Goal: Check status: Check status

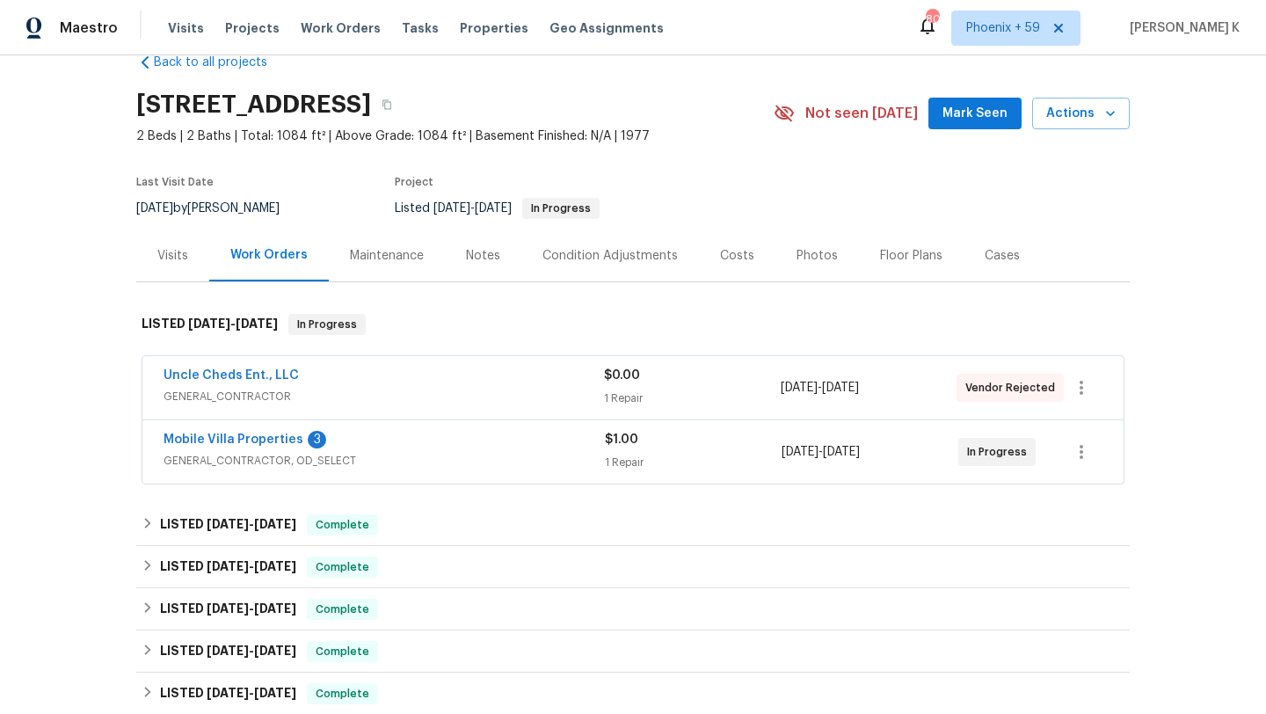
scroll to position [75, 0]
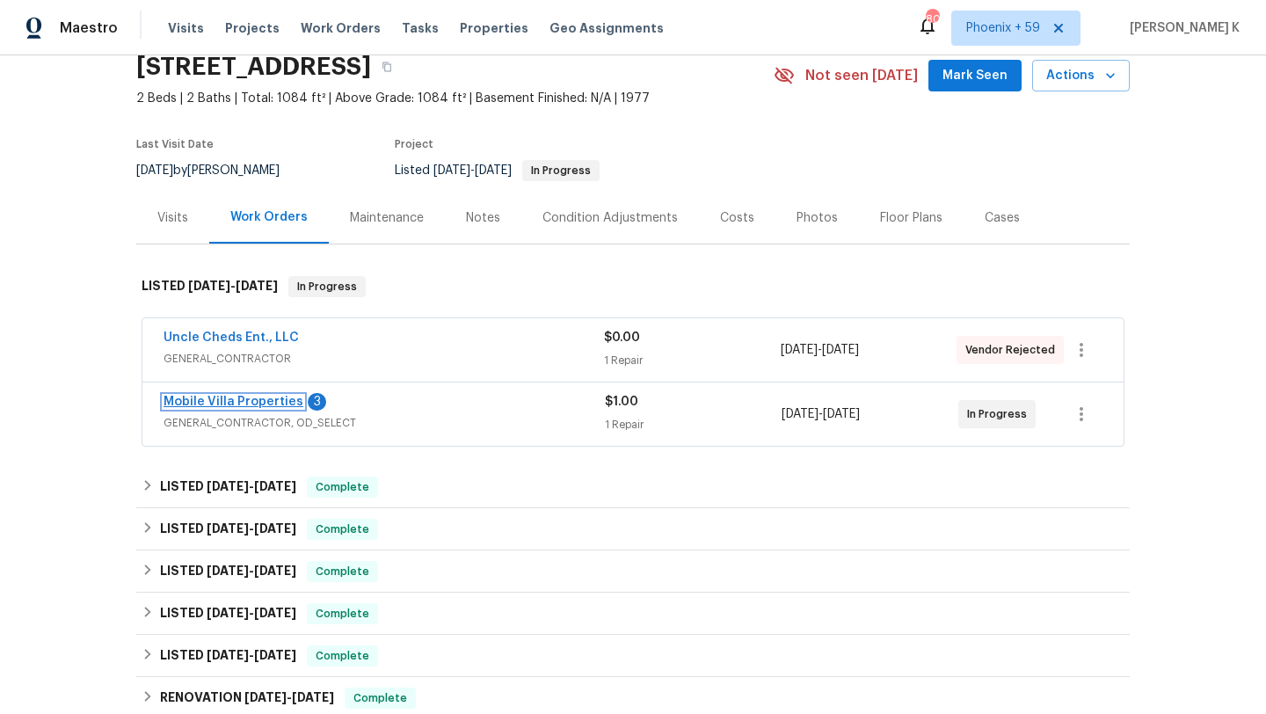
click at [265, 408] on link "Mobile Villa Properties" at bounding box center [234, 402] width 140 height 12
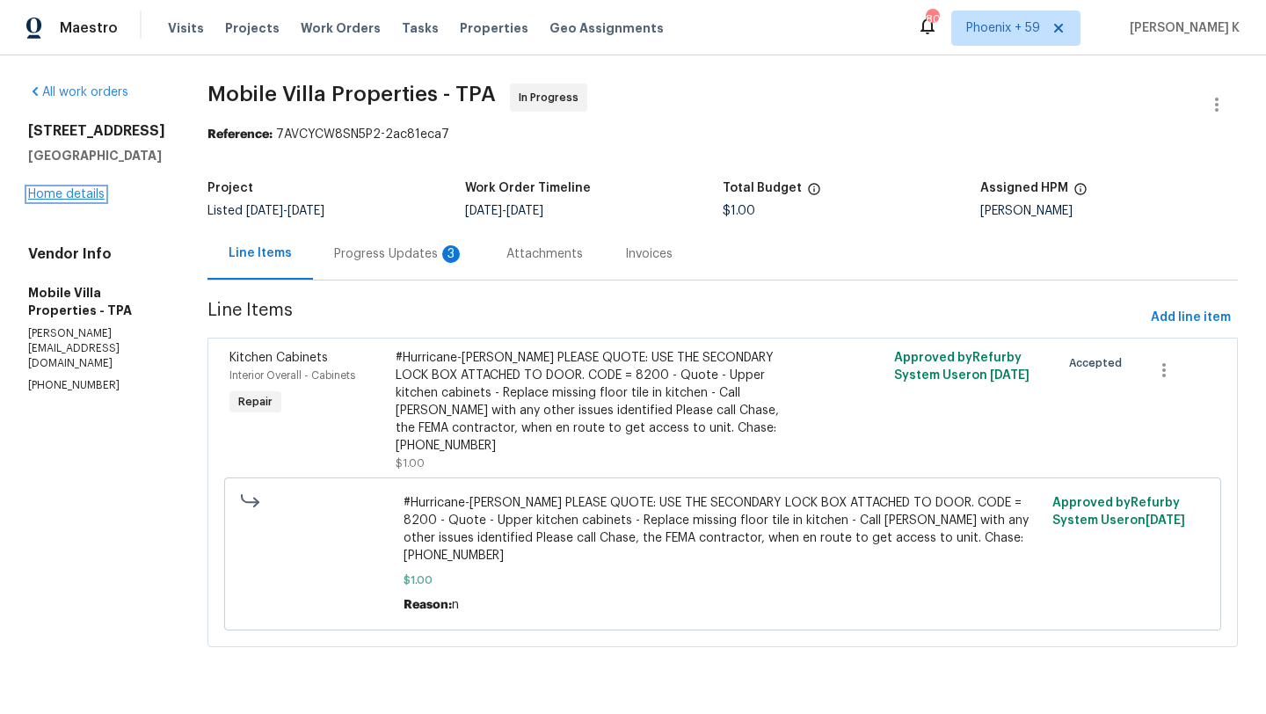
click at [78, 200] on link "Home details" at bounding box center [66, 194] width 76 height 12
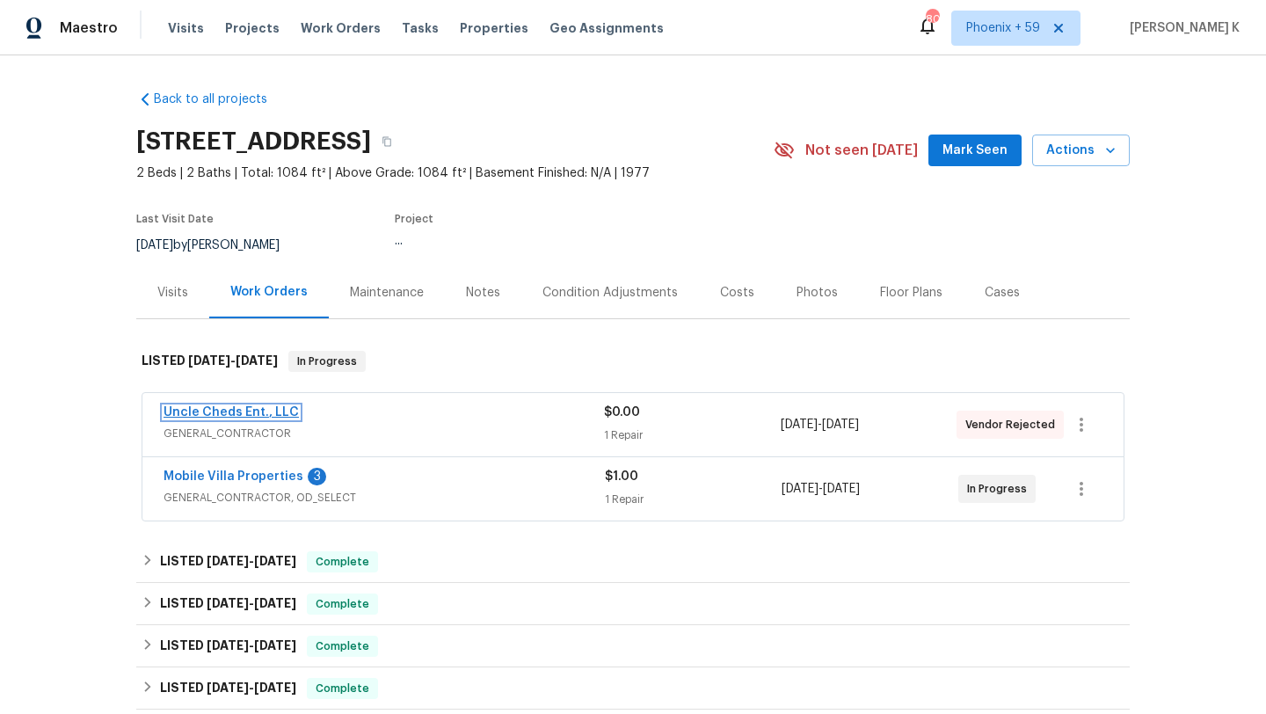
click at [223, 418] on link "Uncle Cheds Ent., LLC" at bounding box center [231, 412] width 135 height 12
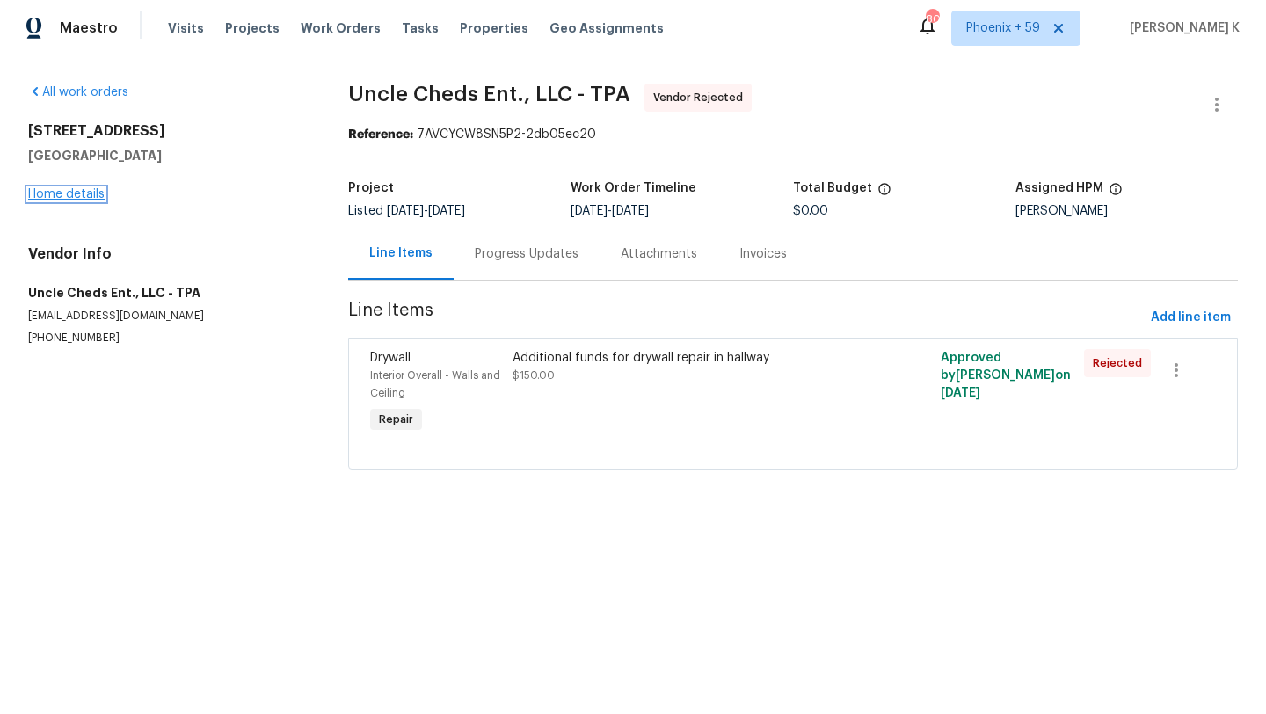
click at [79, 196] on link "Home details" at bounding box center [66, 194] width 76 height 12
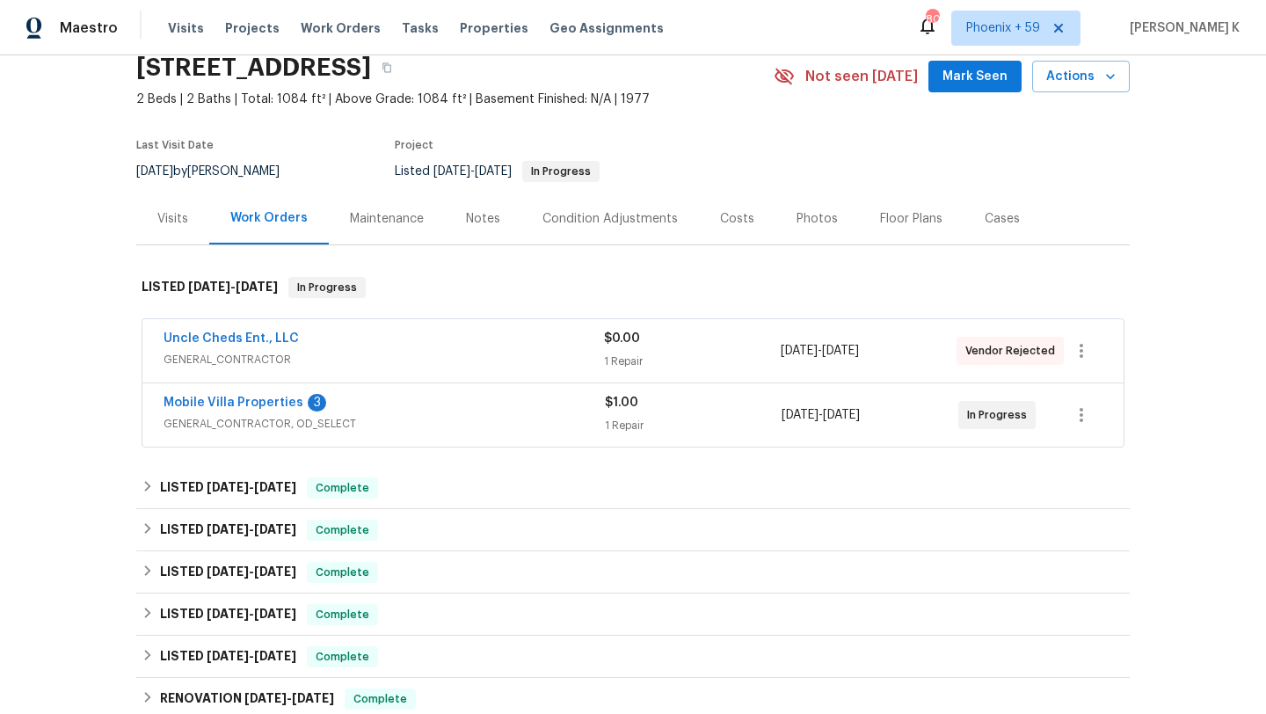
scroll to position [95, 0]
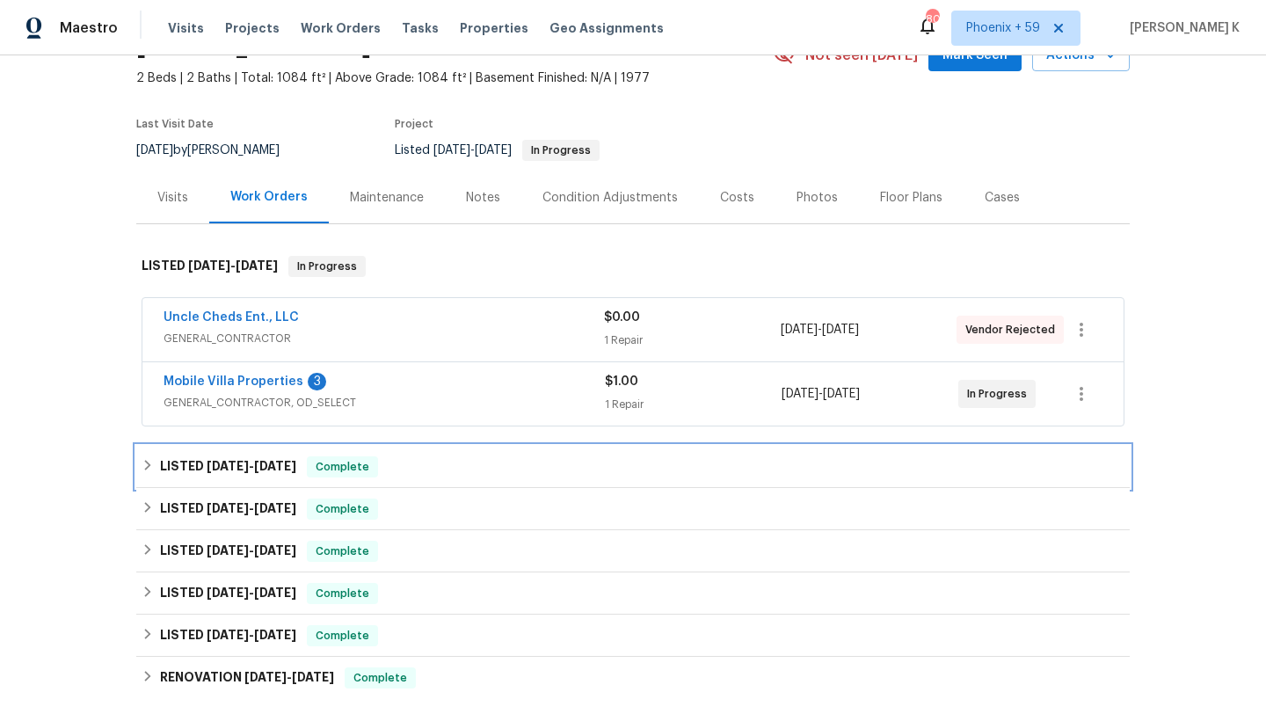
click at [333, 476] on span "Complete" at bounding box center [343, 467] width 68 height 18
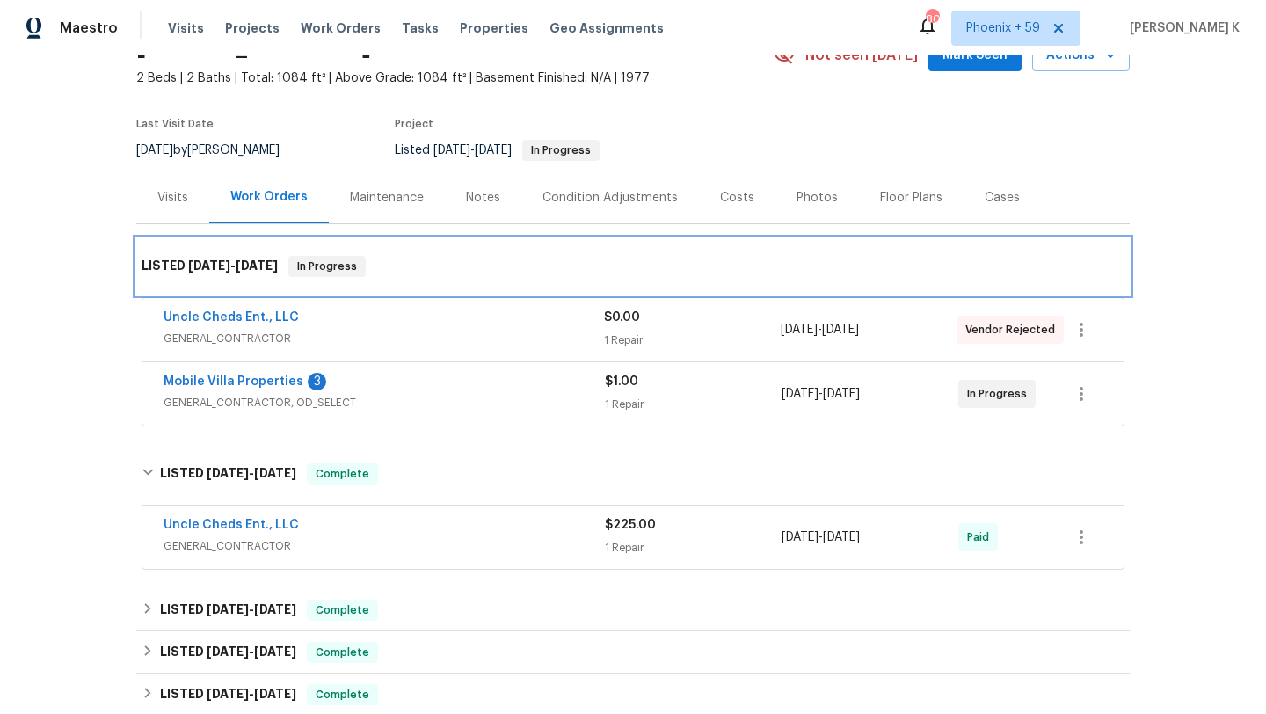
click at [410, 277] on div "LISTED [DATE] - [DATE] In Progress" at bounding box center [633, 266] width 983 height 21
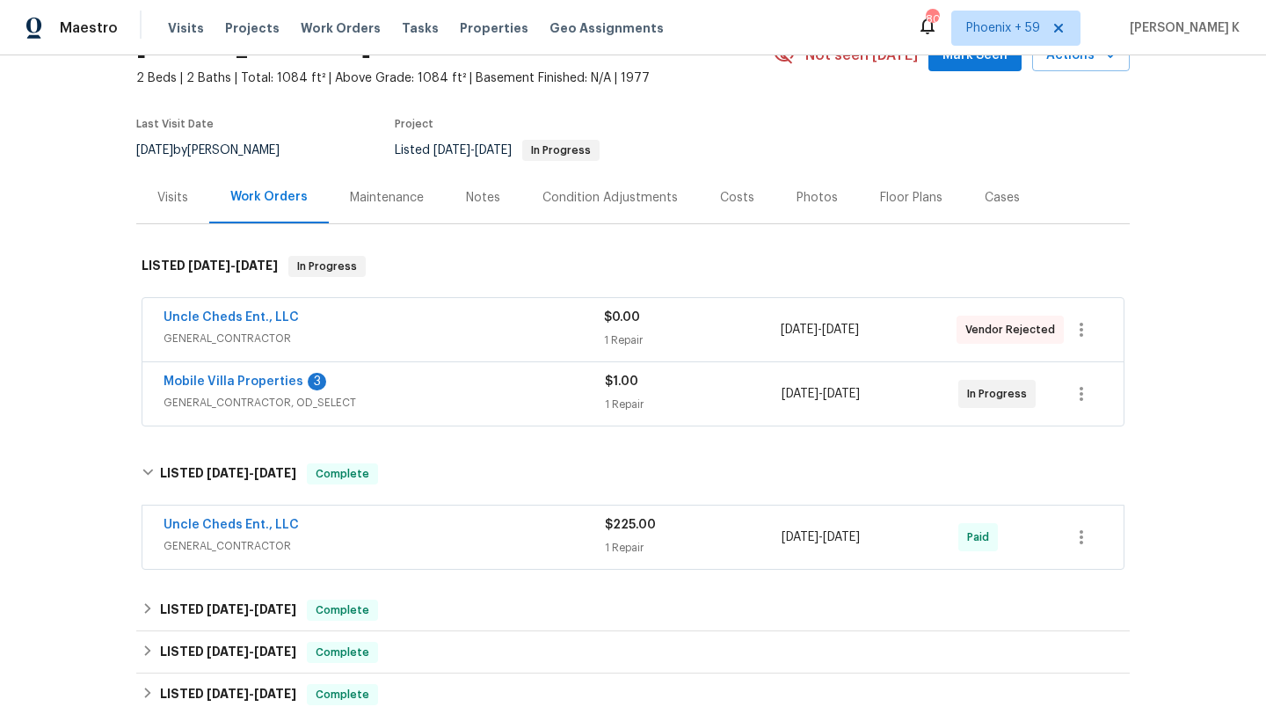
click at [184, 207] on div "Visits" at bounding box center [172, 198] width 31 height 18
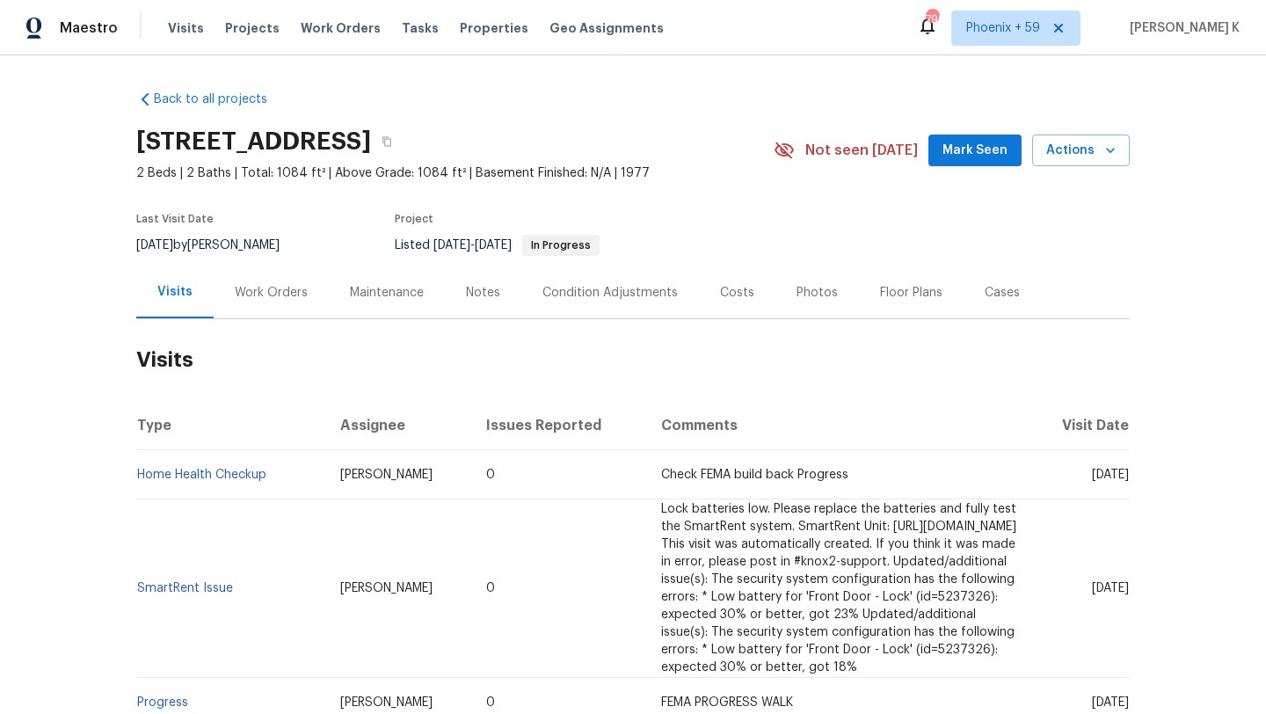
click at [293, 302] on div "Work Orders" at bounding box center [271, 293] width 73 height 18
